Goal: Find specific page/section: Locate item on page

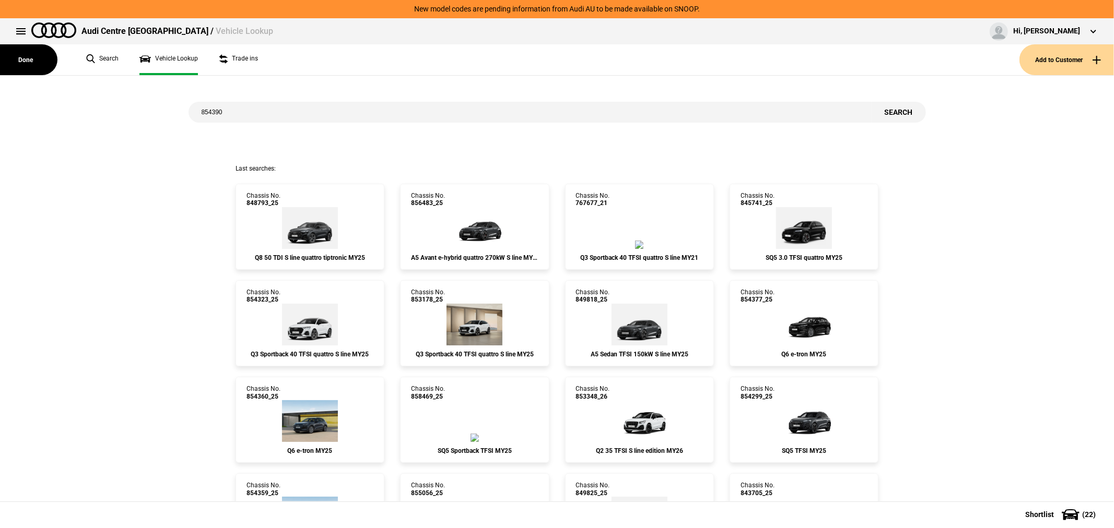
type input "854390"
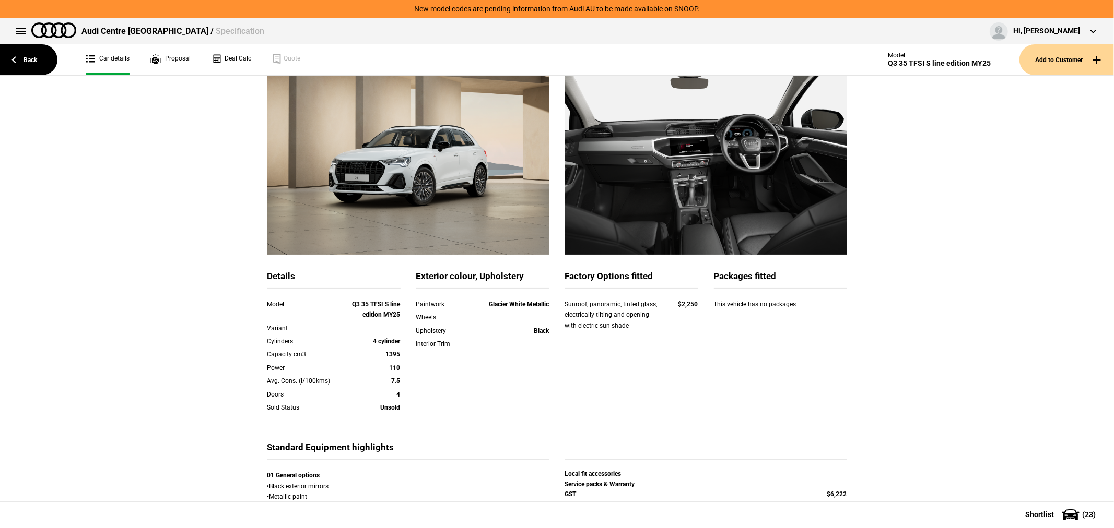
scroll to position [170, 0]
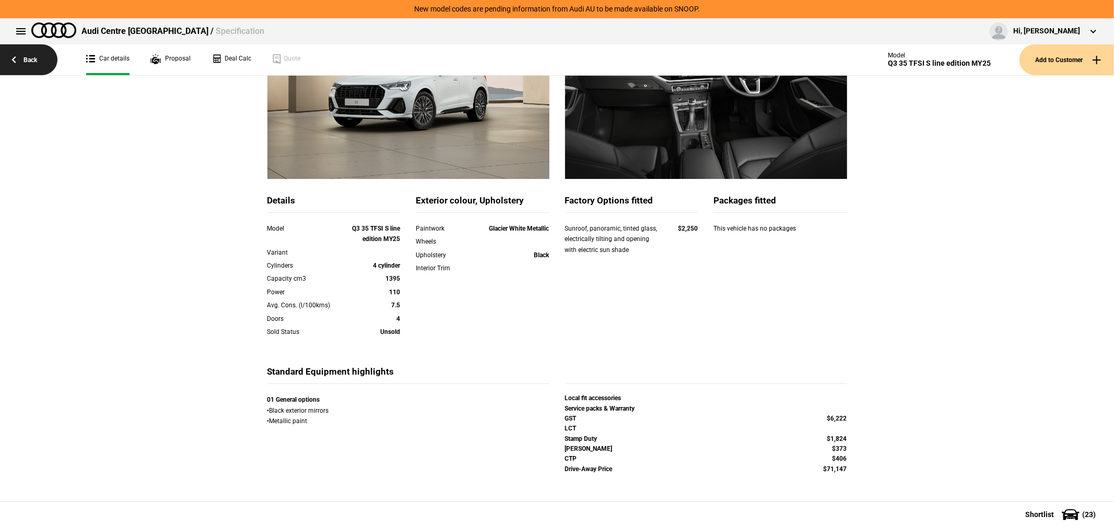
click at [24, 52] on link "Back" at bounding box center [28, 59] width 57 height 31
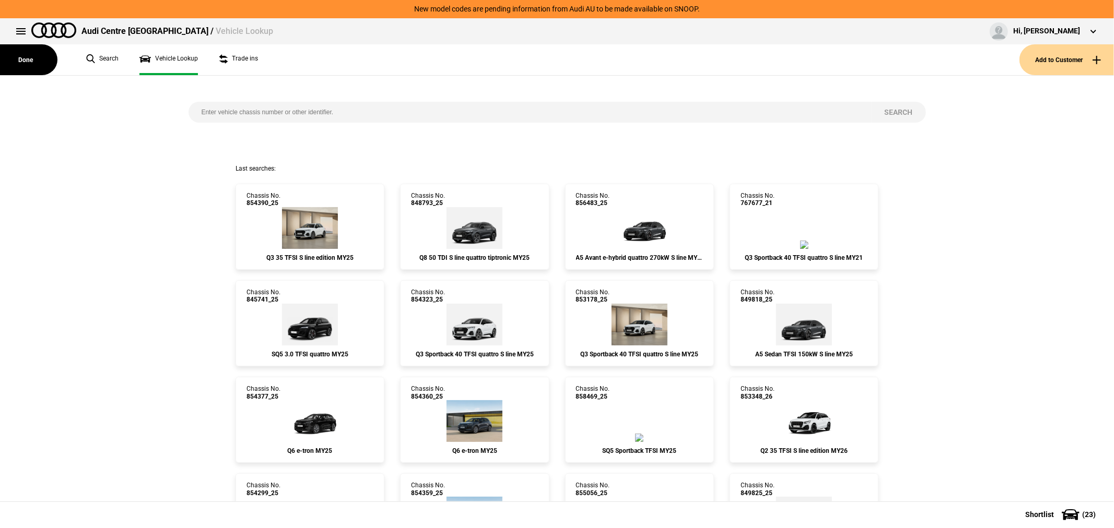
click at [592, 115] on input "search" at bounding box center [530, 112] width 683 height 21
type input "853866"
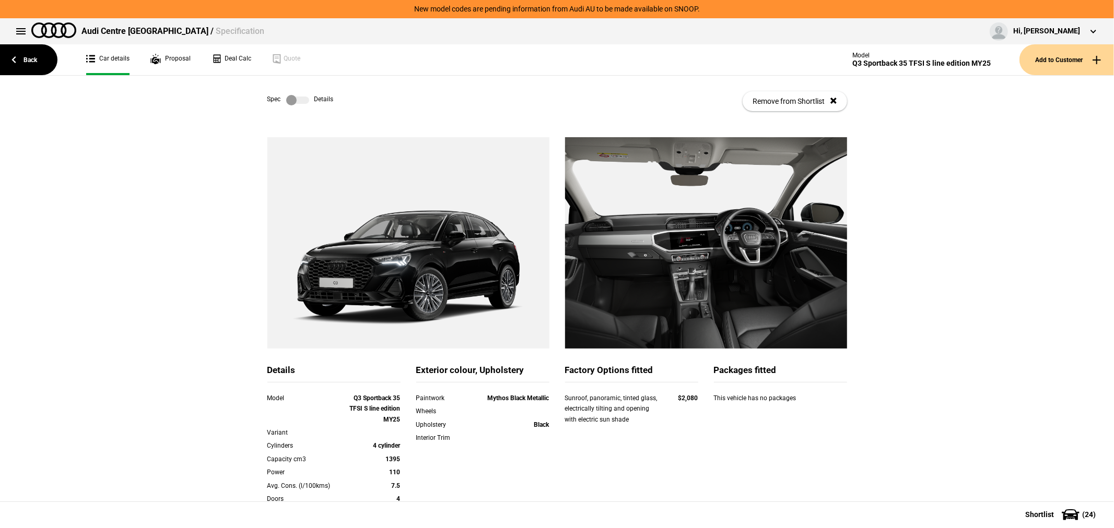
click at [294, 102] on label at bounding box center [297, 100] width 23 height 10
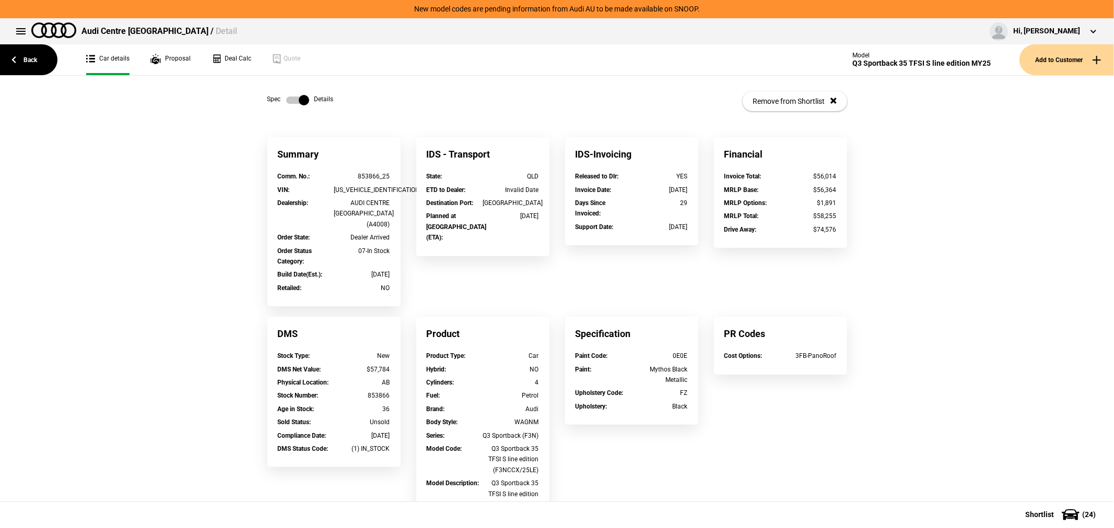
click at [289, 98] on label at bounding box center [297, 100] width 23 height 10
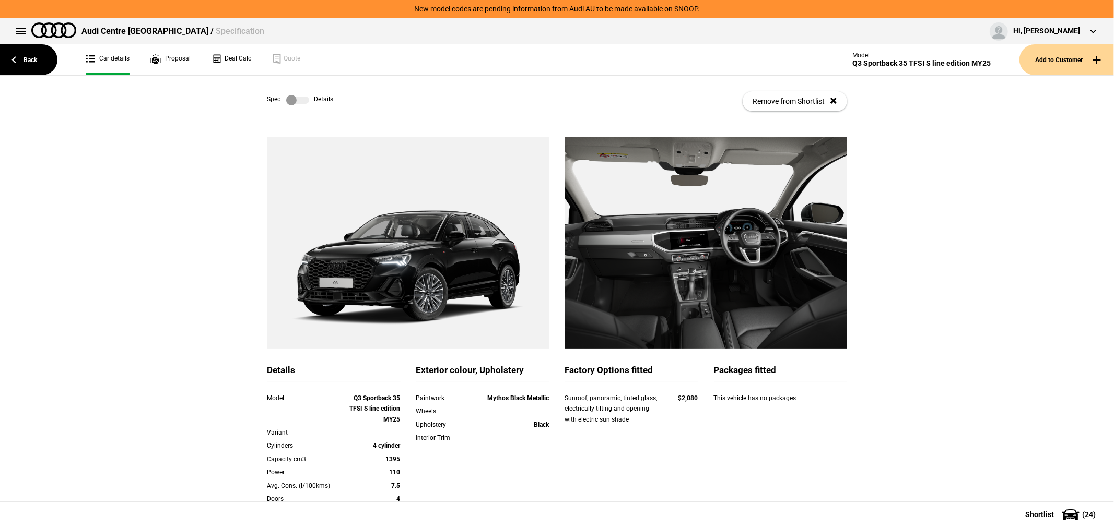
click at [292, 99] on label at bounding box center [297, 100] width 23 height 10
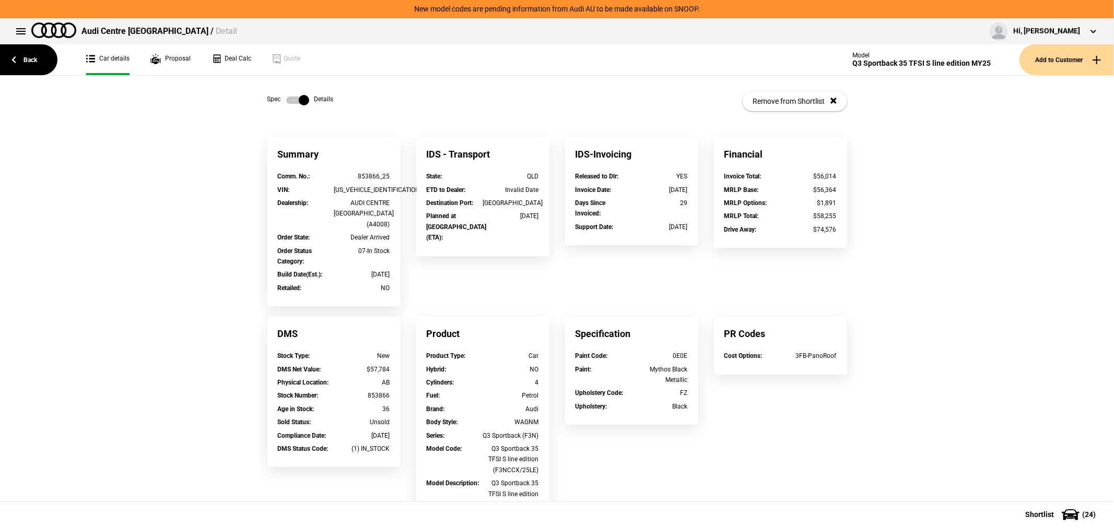
click at [292, 99] on label at bounding box center [297, 100] width 23 height 10
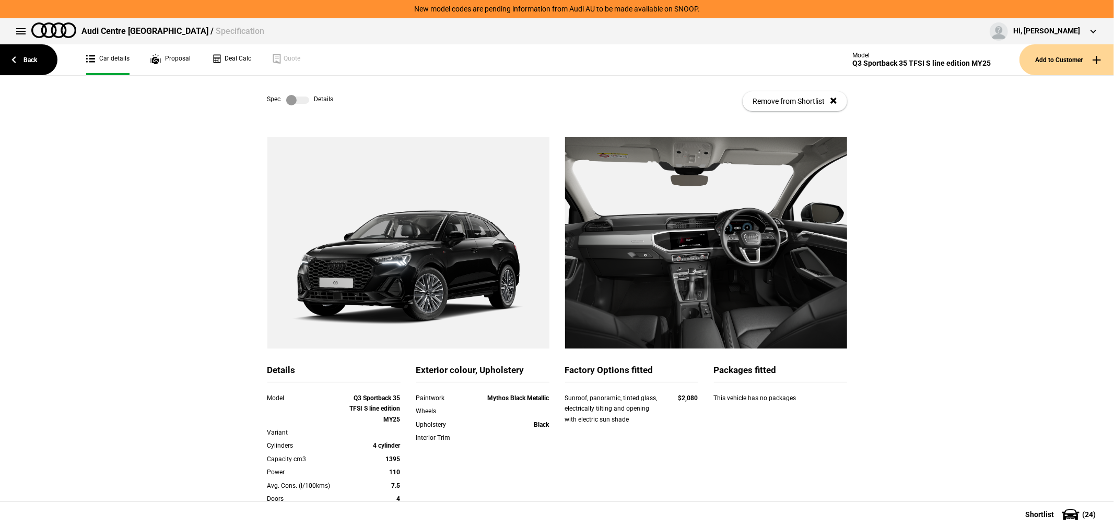
click at [292, 99] on label at bounding box center [297, 100] width 23 height 10
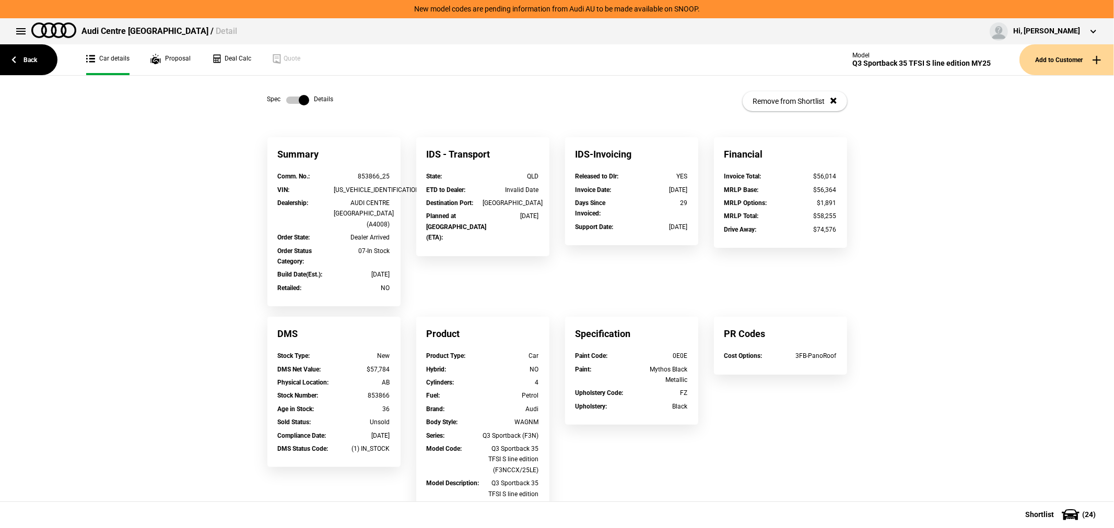
click at [291, 98] on label at bounding box center [297, 100] width 23 height 10
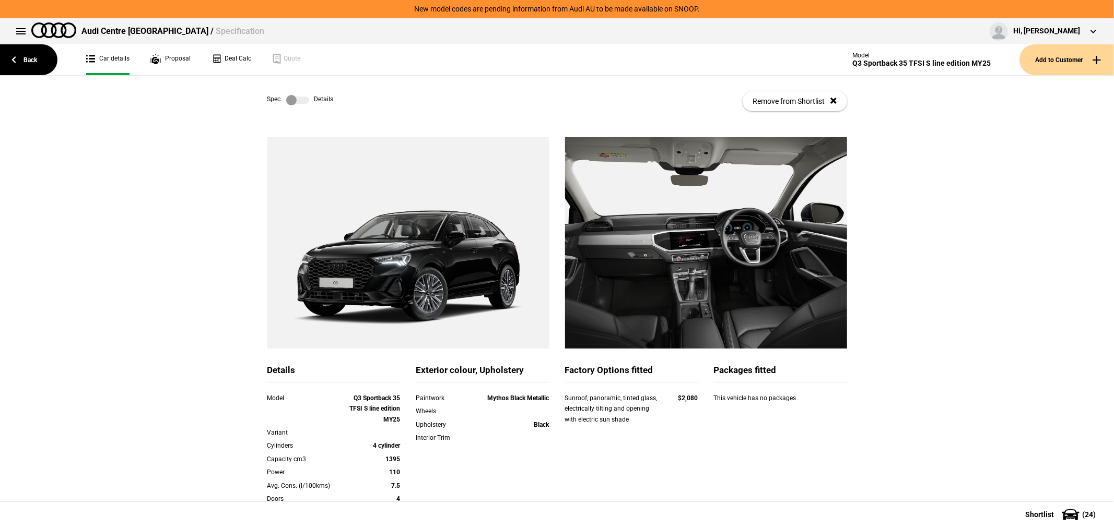
click at [290, 97] on label at bounding box center [297, 100] width 23 height 10
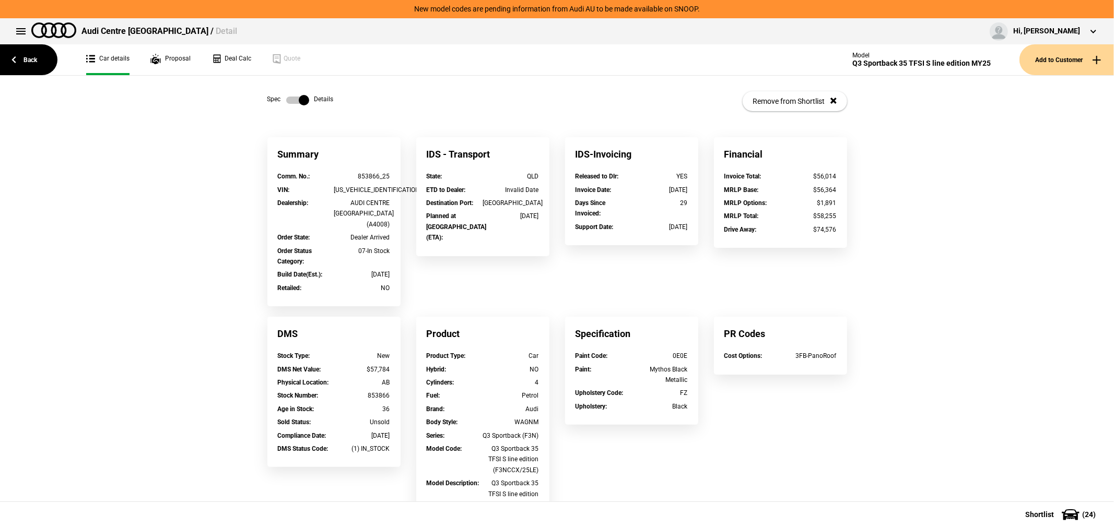
click at [290, 97] on label at bounding box center [297, 100] width 23 height 10
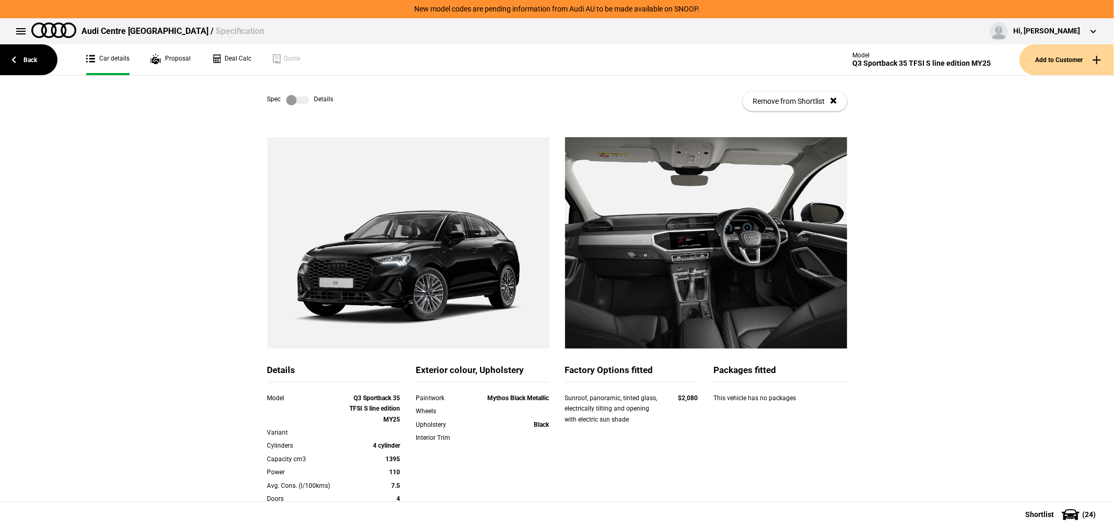
click at [288, 101] on label at bounding box center [297, 100] width 23 height 10
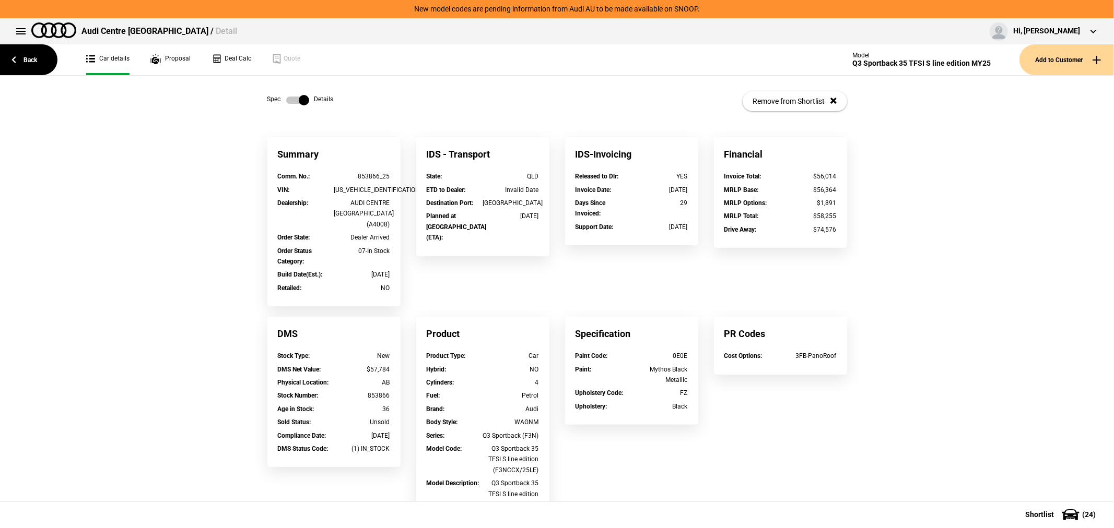
click at [290, 101] on label at bounding box center [297, 100] width 23 height 10
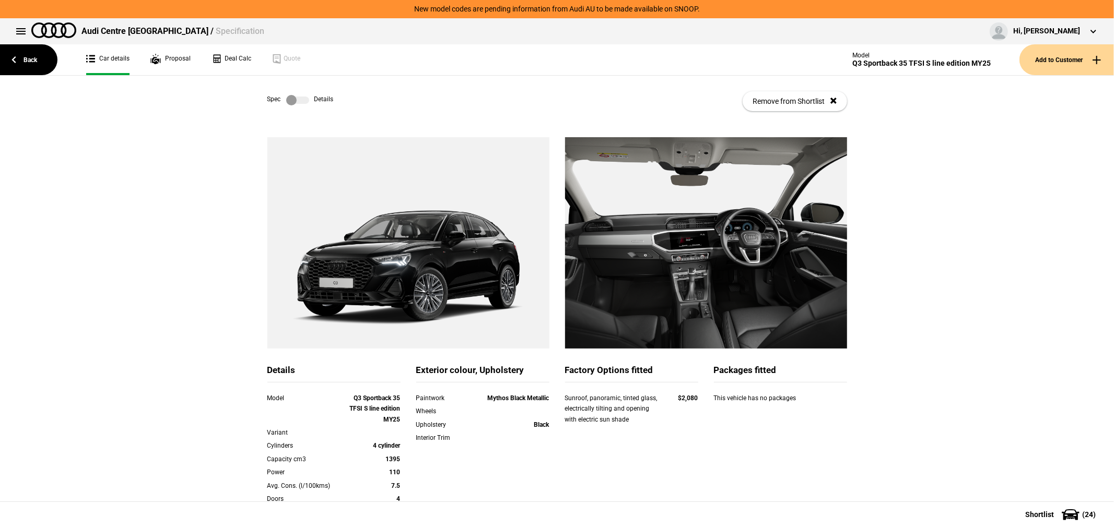
click at [290, 100] on label at bounding box center [297, 100] width 23 height 10
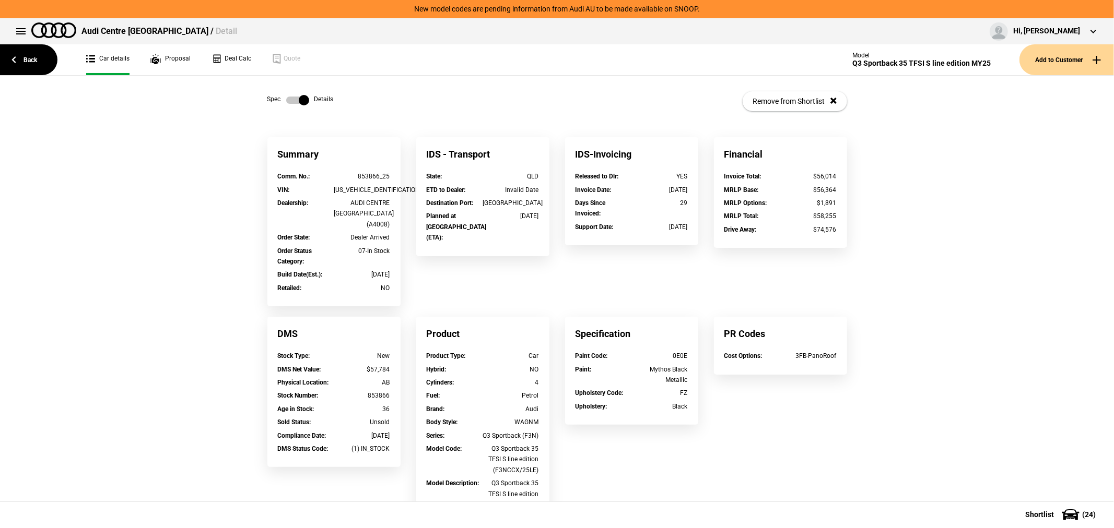
click at [290, 100] on label at bounding box center [297, 100] width 23 height 10
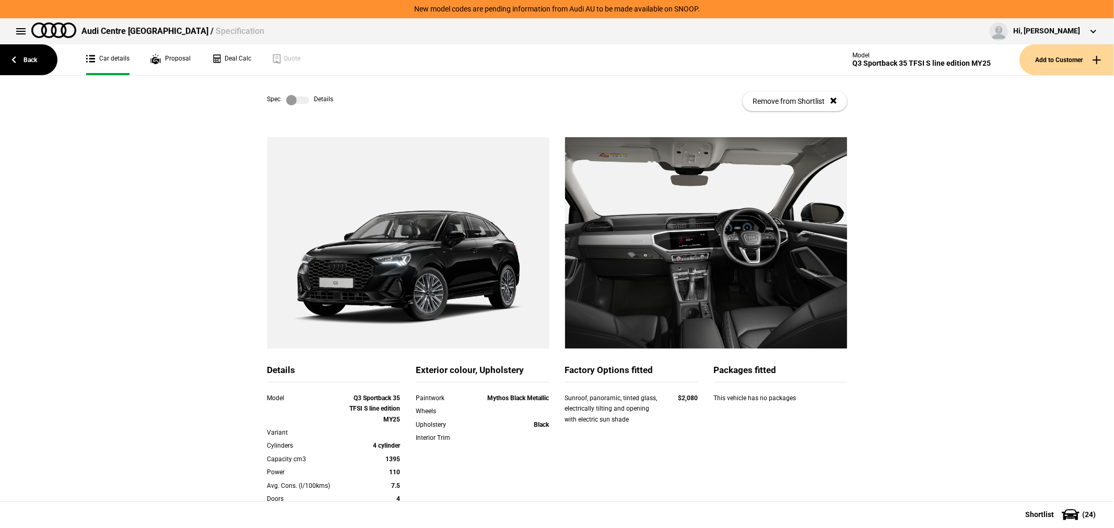
click at [290, 100] on label at bounding box center [297, 100] width 23 height 10
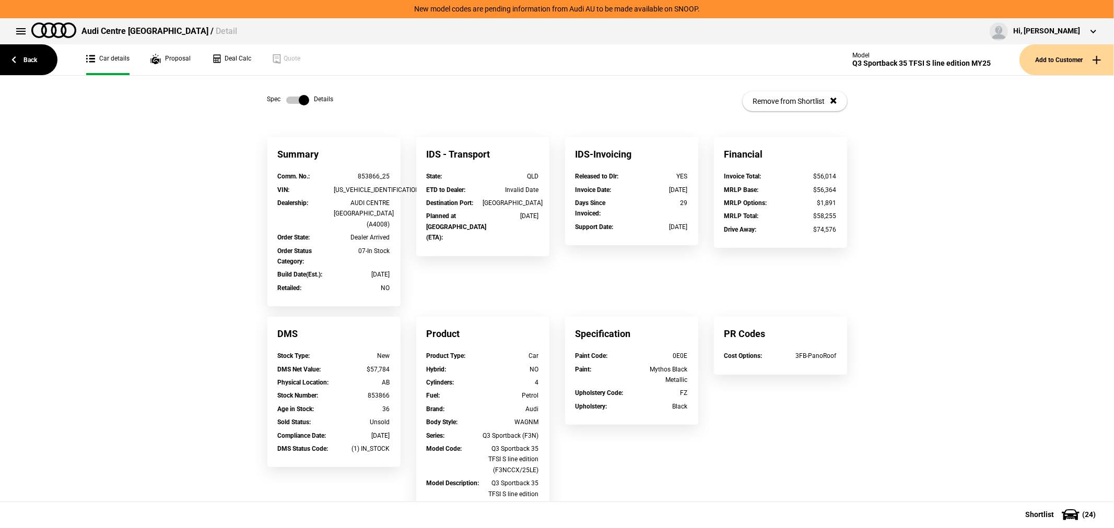
click at [290, 100] on label at bounding box center [297, 100] width 23 height 10
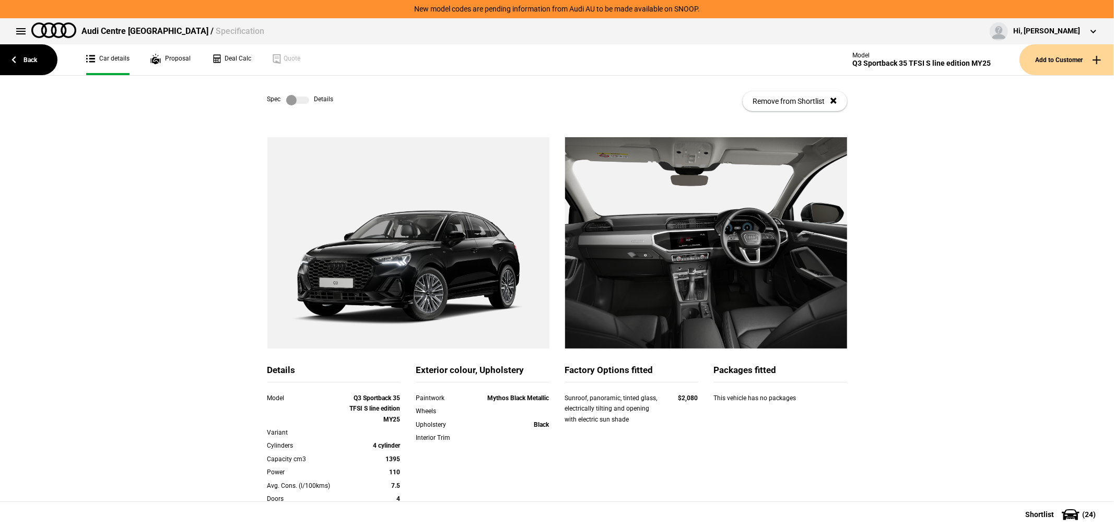
click at [290, 100] on label at bounding box center [297, 100] width 23 height 10
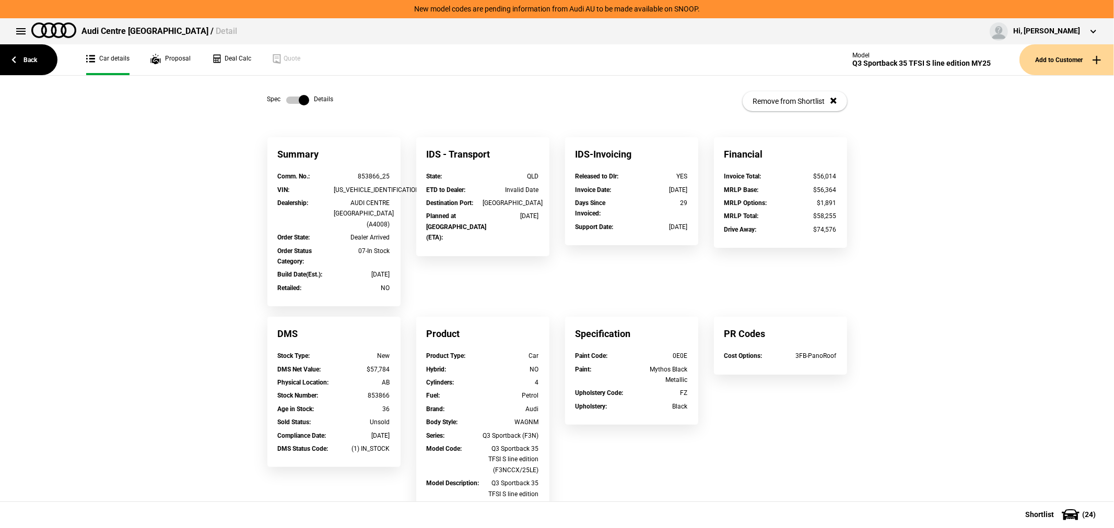
click at [290, 100] on label at bounding box center [297, 100] width 23 height 10
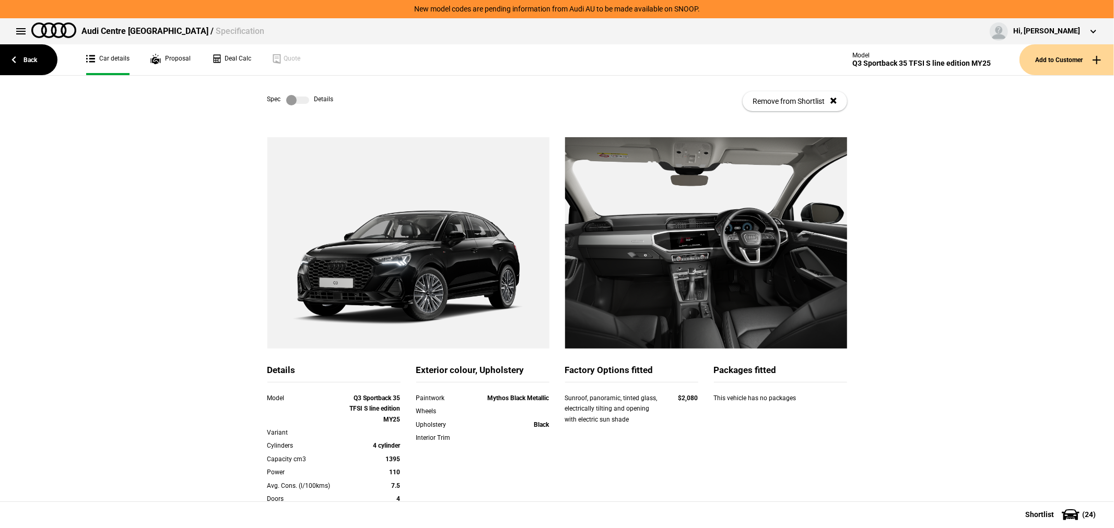
click at [286, 100] on label at bounding box center [297, 100] width 23 height 10
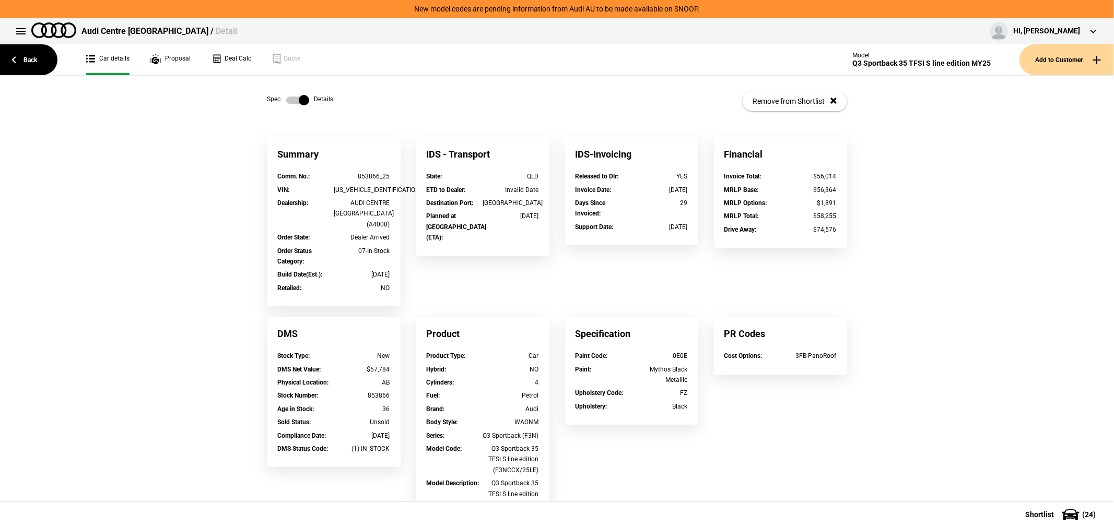
click at [286, 100] on label at bounding box center [297, 100] width 23 height 10
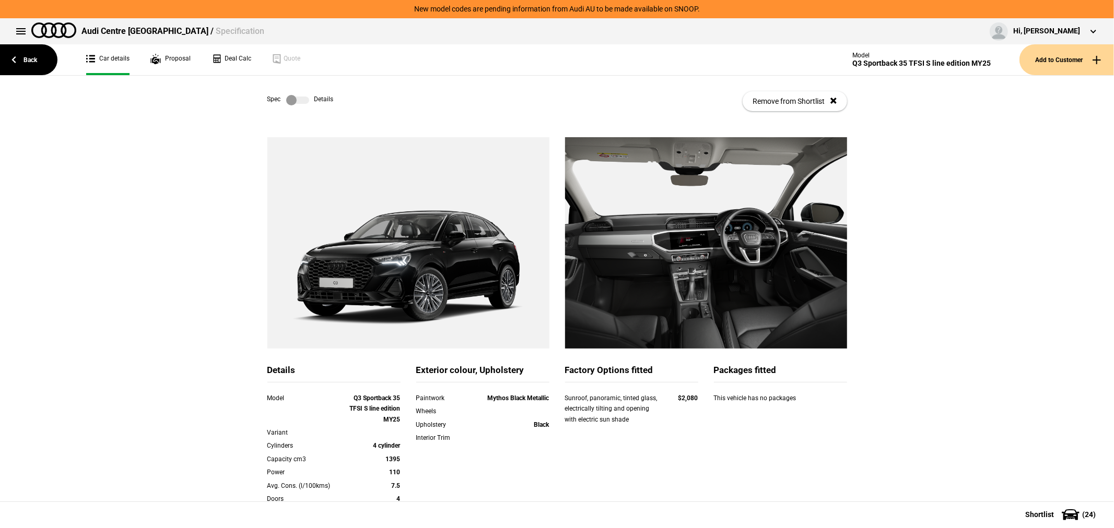
click at [286, 100] on label at bounding box center [297, 100] width 23 height 10
